Goal: Task Accomplishment & Management: Use online tool/utility

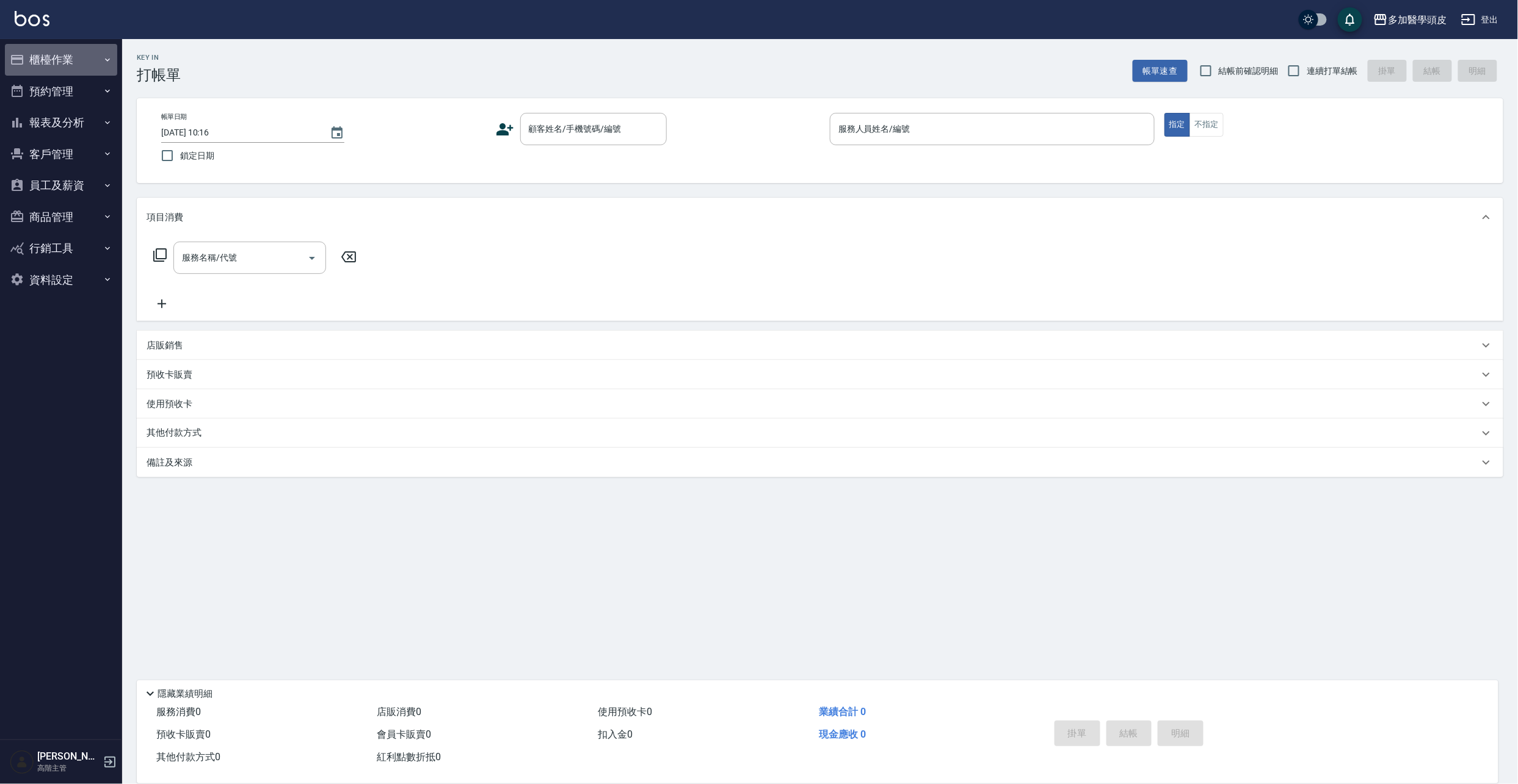
click at [53, 64] on button "櫃檯作業" at bounding box center [61, 59] width 112 height 31
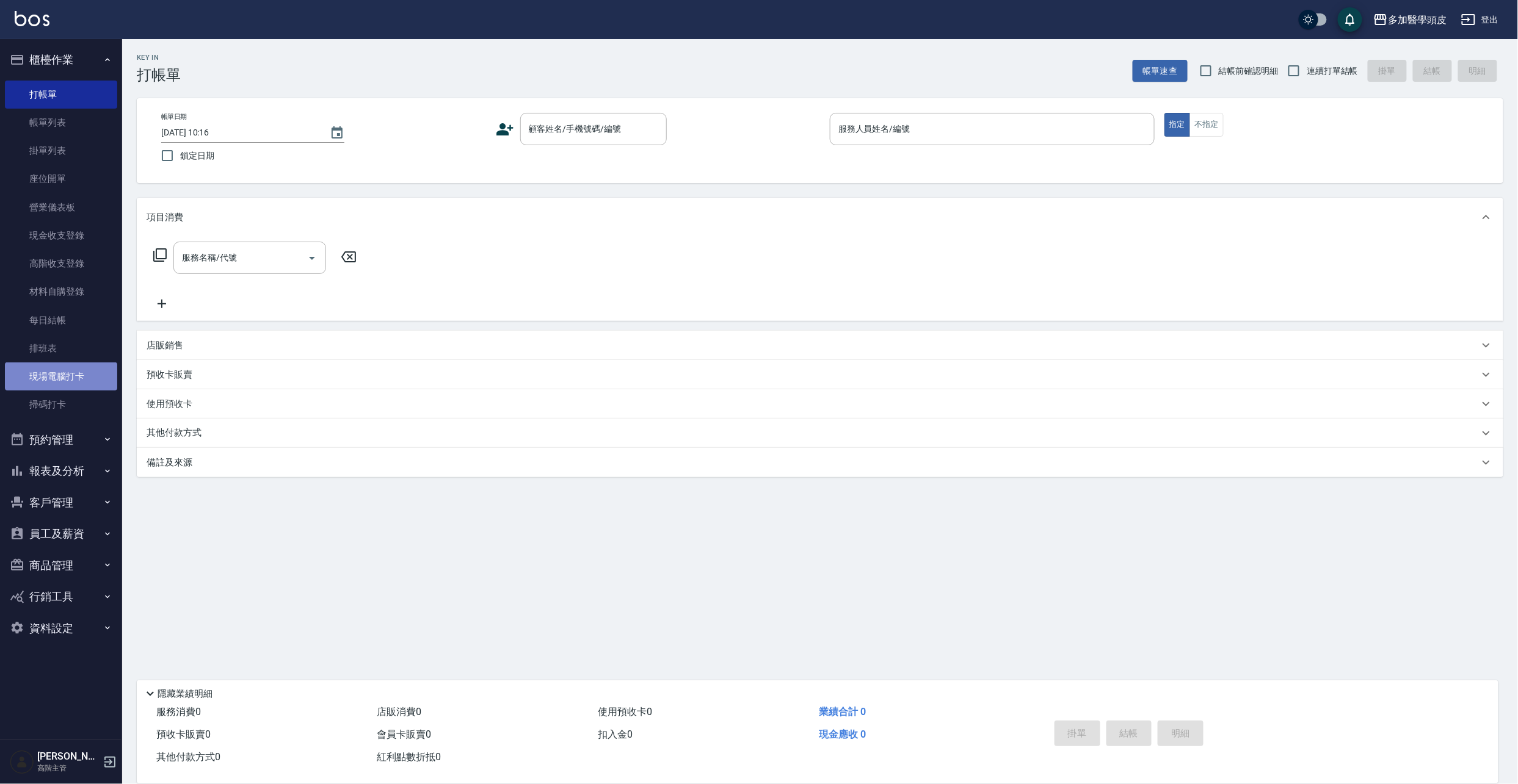
click at [77, 325] on link "現場電腦打卡" at bounding box center [61, 377] width 112 height 28
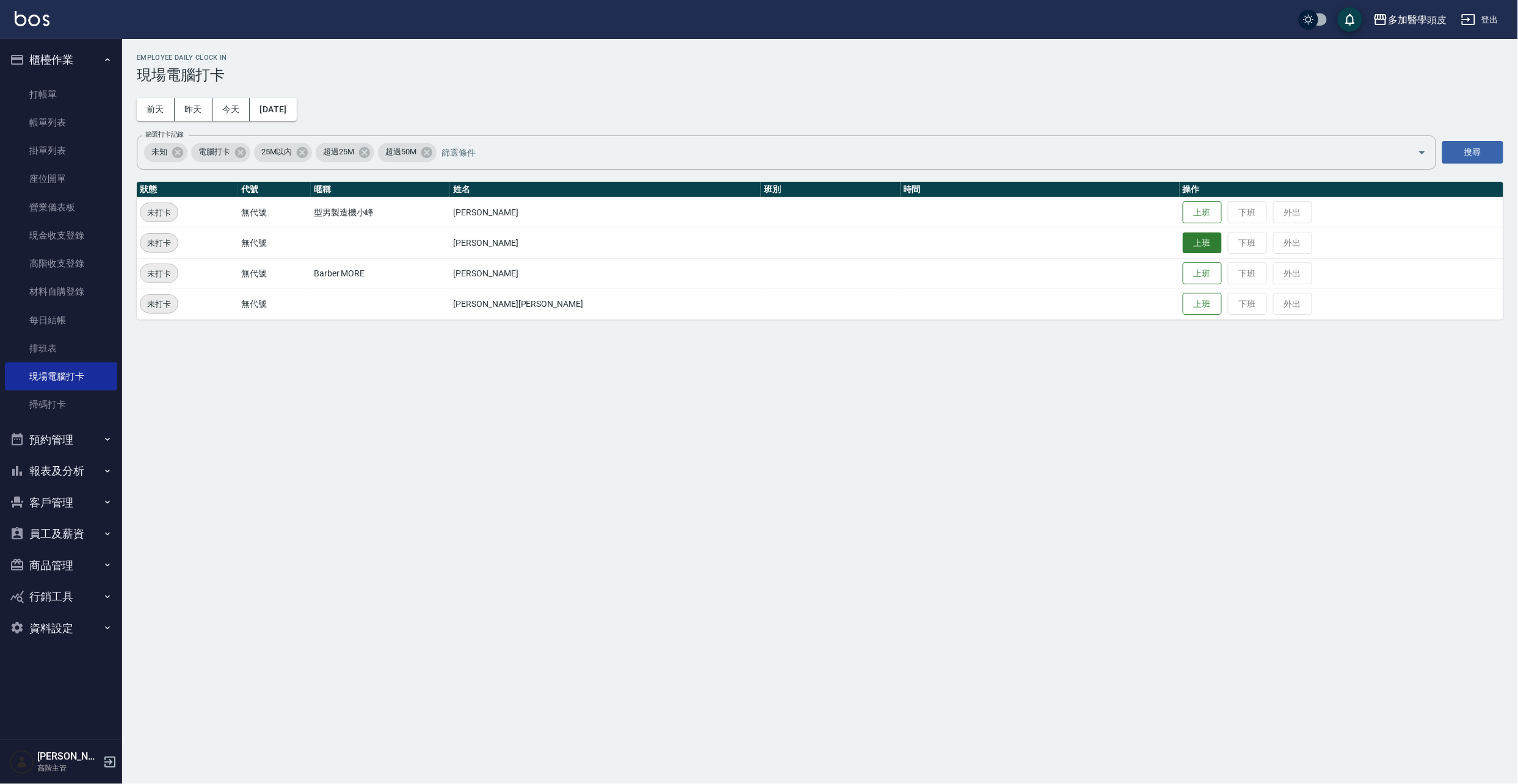
click at [1183, 244] on button "上班" at bounding box center [1203, 243] width 39 height 21
click at [1183, 307] on button "上班" at bounding box center [1203, 304] width 39 height 21
click at [1346, 274] on td "上班 下班 外出" at bounding box center [1341, 274] width 323 height 31
